Goal: Navigation & Orientation: Understand site structure

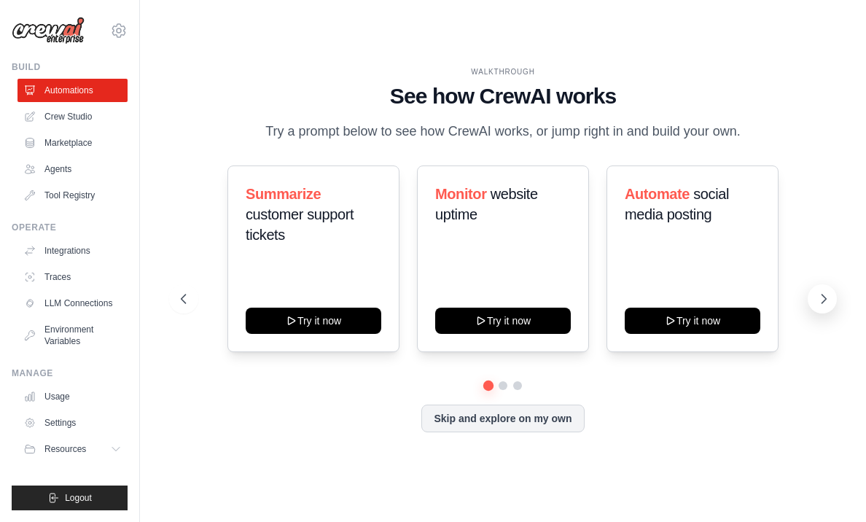
click at [815, 298] on button at bounding box center [821, 298] width 29 height 29
click at [825, 296] on icon at bounding box center [823, 298] width 15 height 15
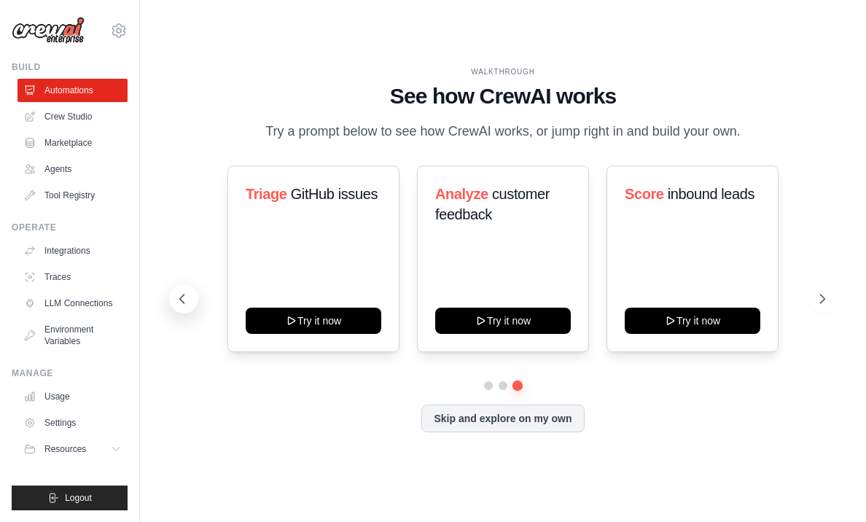
click at [181, 292] on icon at bounding box center [182, 298] width 15 height 15
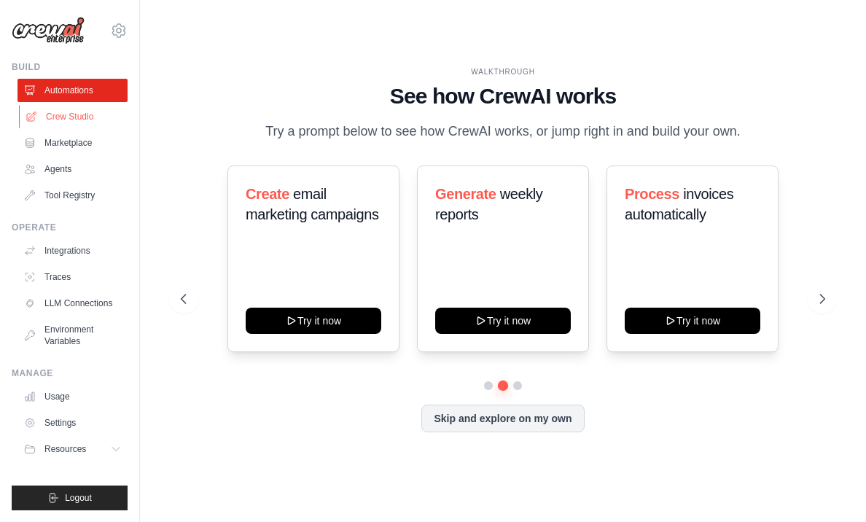
click at [83, 123] on link "Crew Studio" at bounding box center [74, 116] width 110 height 23
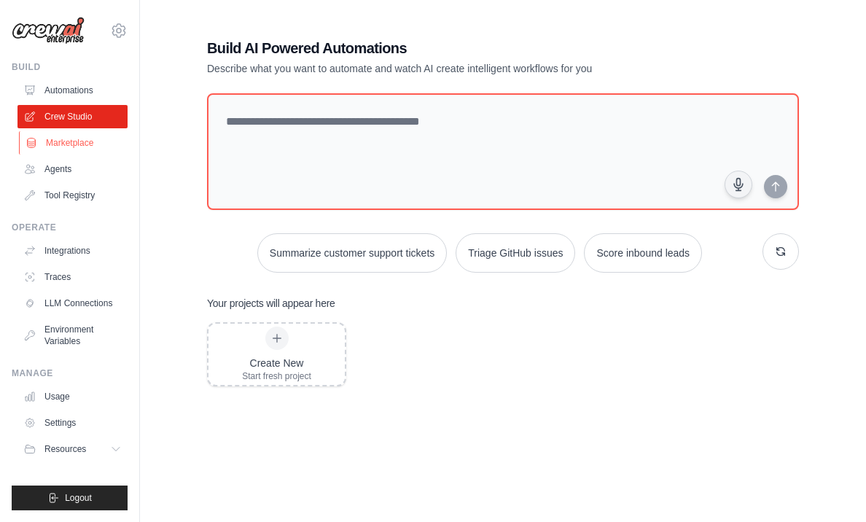
click at [87, 149] on link "Marketplace" at bounding box center [74, 142] width 110 height 23
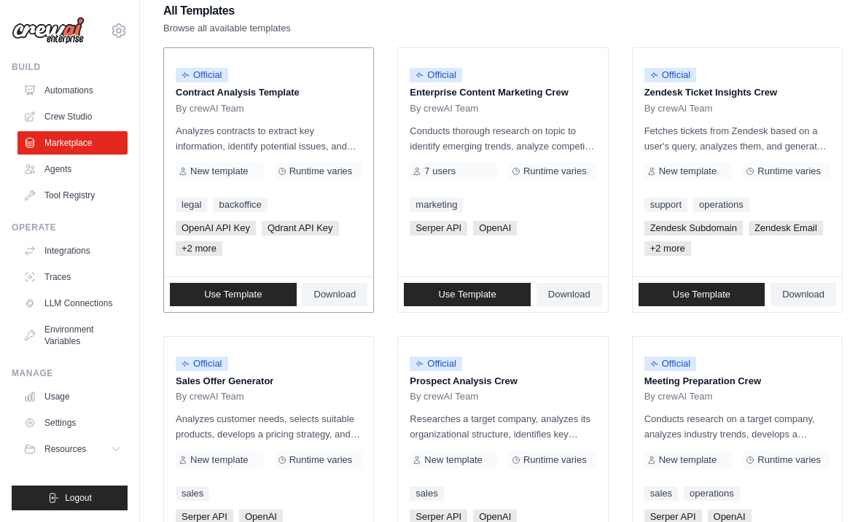
scroll to position [156, 0]
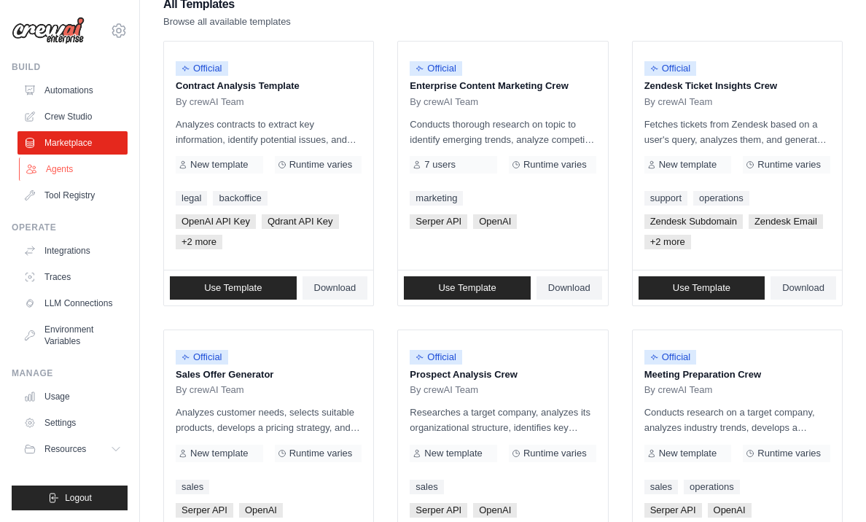
click at [109, 170] on link "Agents" at bounding box center [74, 168] width 110 height 23
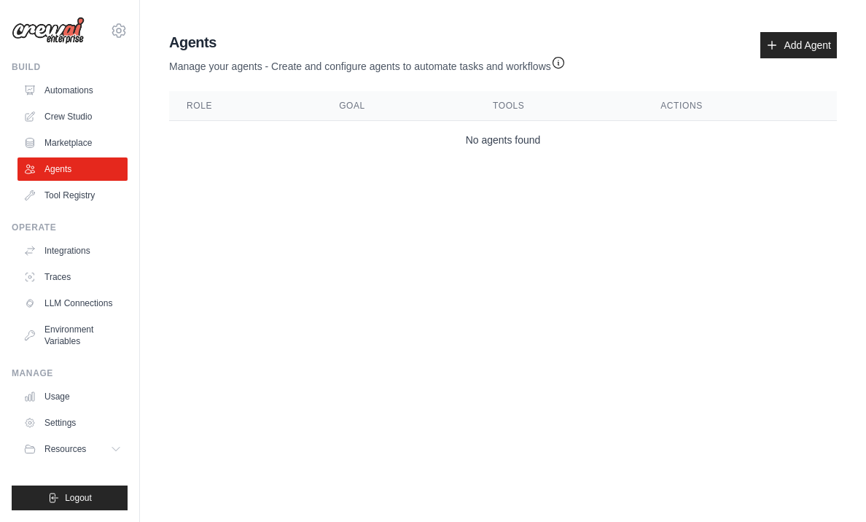
click at [197, 109] on th "Role" at bounding box center [245, 106] width 152 height 30
click at [90, 190] on link "Tool Registry" at bounding box center [74, 195] width 110 height 23
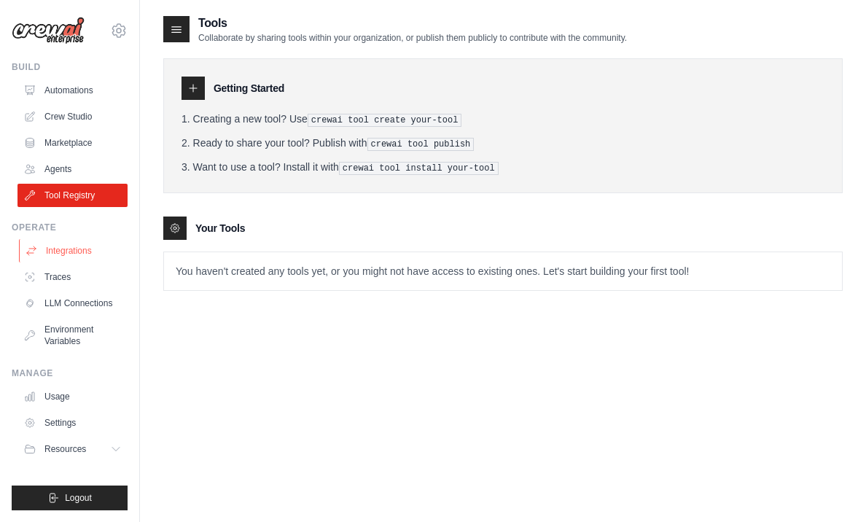
click at [83, 239] on link "Integrations" at bounding box center [74, 250] width 110 height 23
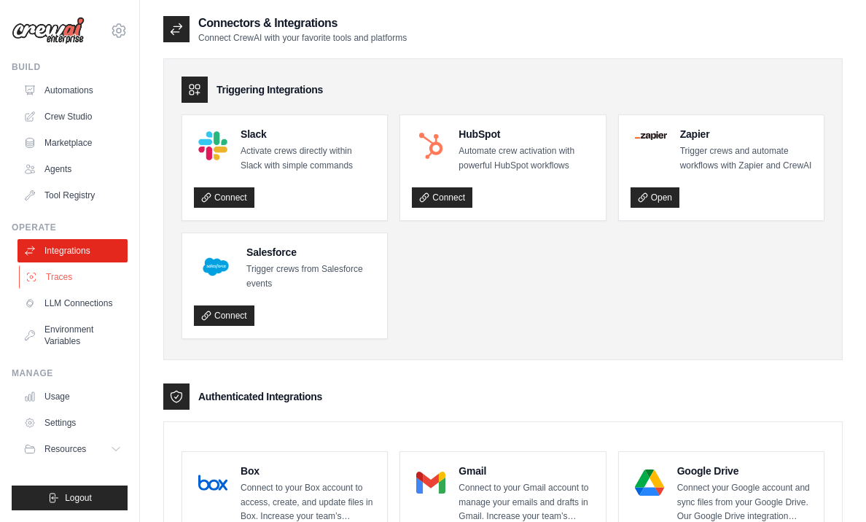
click at [85, 273] on link "Traces" at bounding box center [74, 276] width 110 height 23
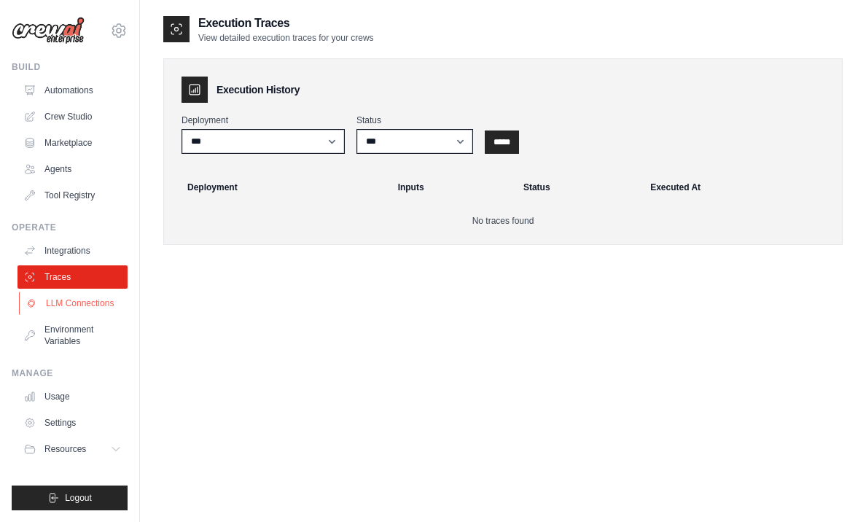
click at [76, 300] on link "LLM Connections" at bounding box center [74, 302] width 110 height 23
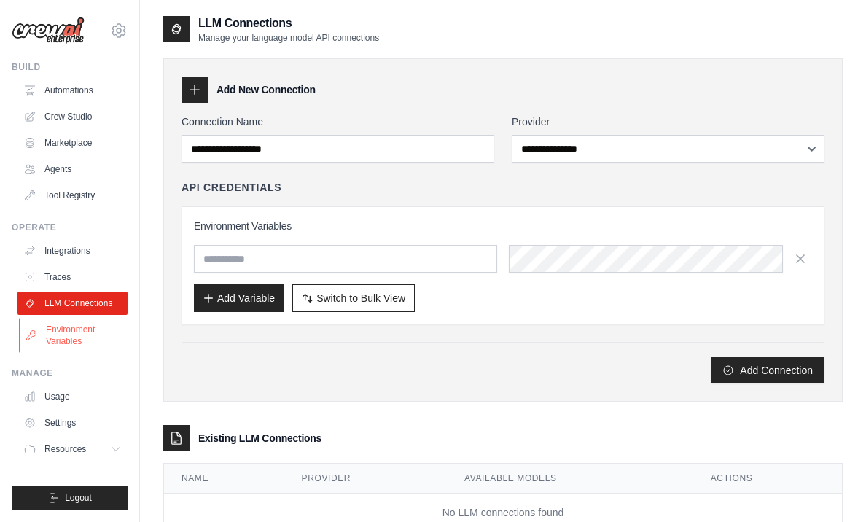
click at [83, 329] on link "Environment Variables" at bounding box center [74, 335] width 110 height 35
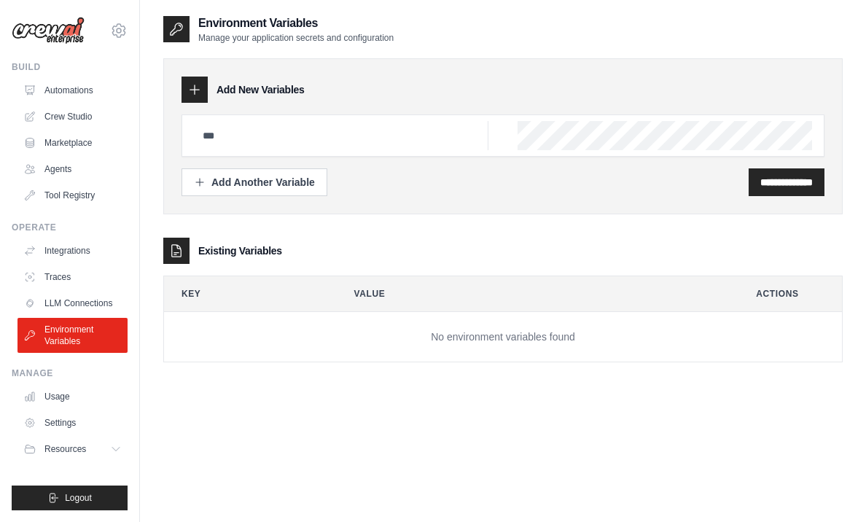
scroll to position [29, 0]
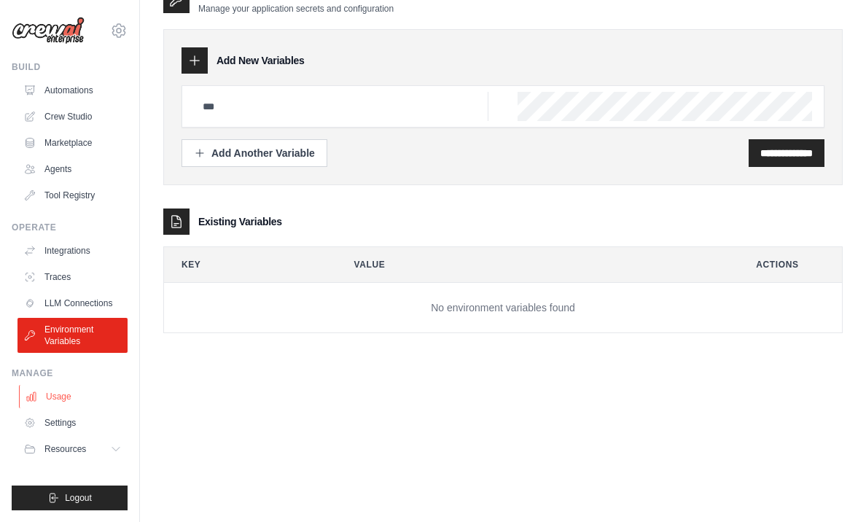
click at [86, 394] on link "Usage" at bounding box center [74, 396] width 110 height 23
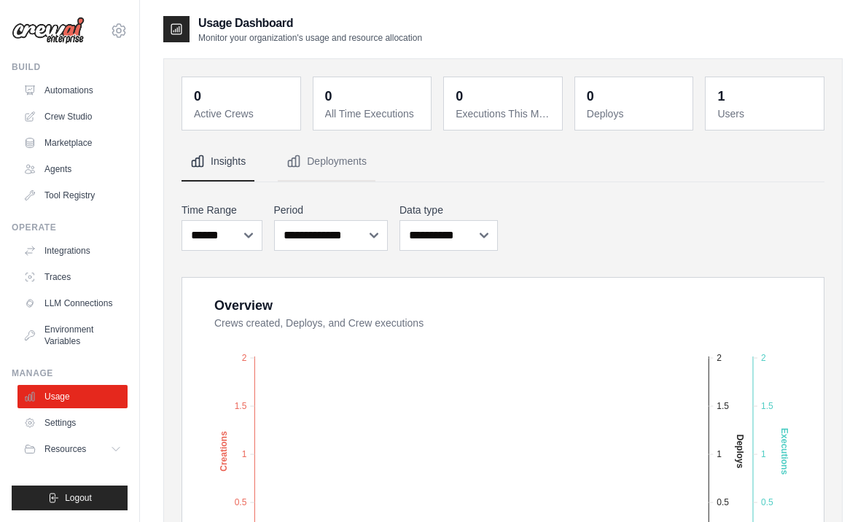
scroll to position [105, 0]
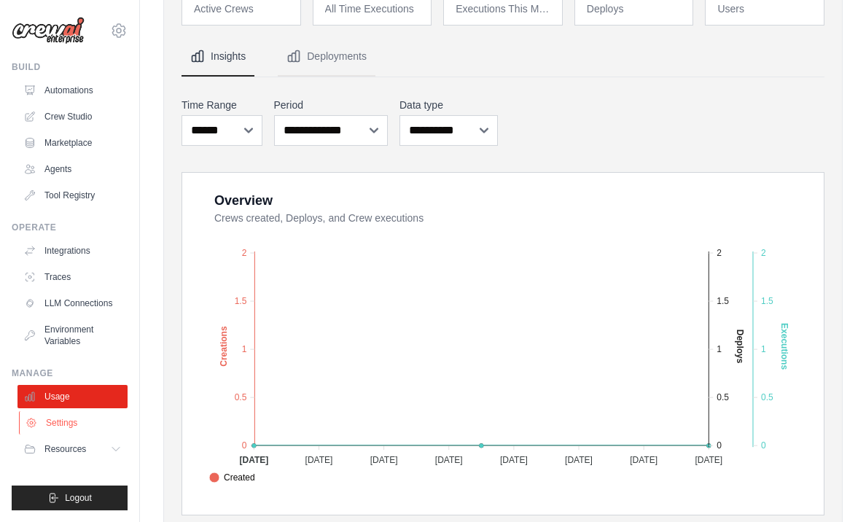
click at [52, 419] on link "Settings" at bounding box center [74, 422] width 110 height 23
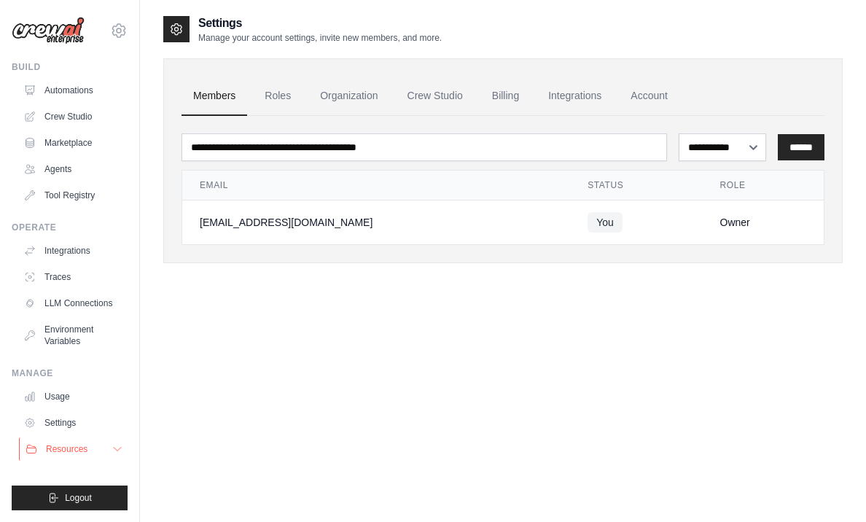
click at [58, 443] on span "Resources" at bounding box center [67, 449] width 42 height 12
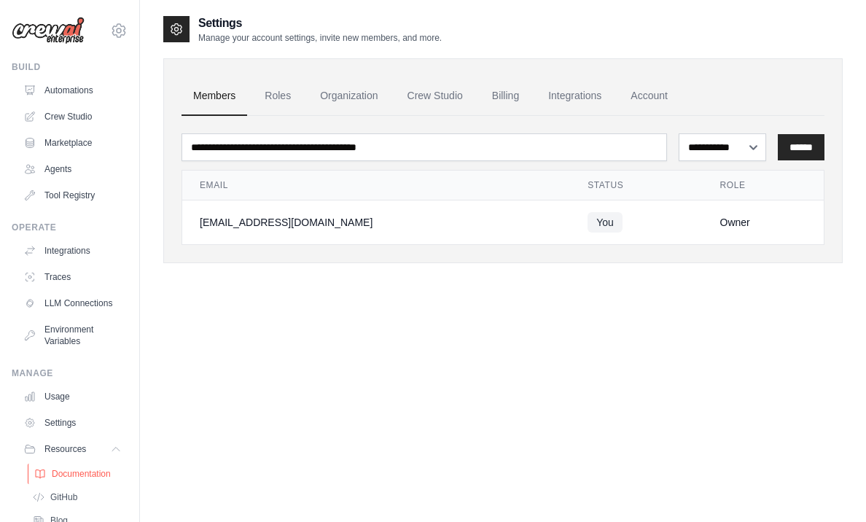
click at [68, 474] on span "Documentation" at bounding box center [81, 474] width 59 height 12
click at [90, 496] on link "GitHub" at bounding box center [78, 497] width 101 height 20
